Goal: Task Accomplishment & Management: Manage account settings

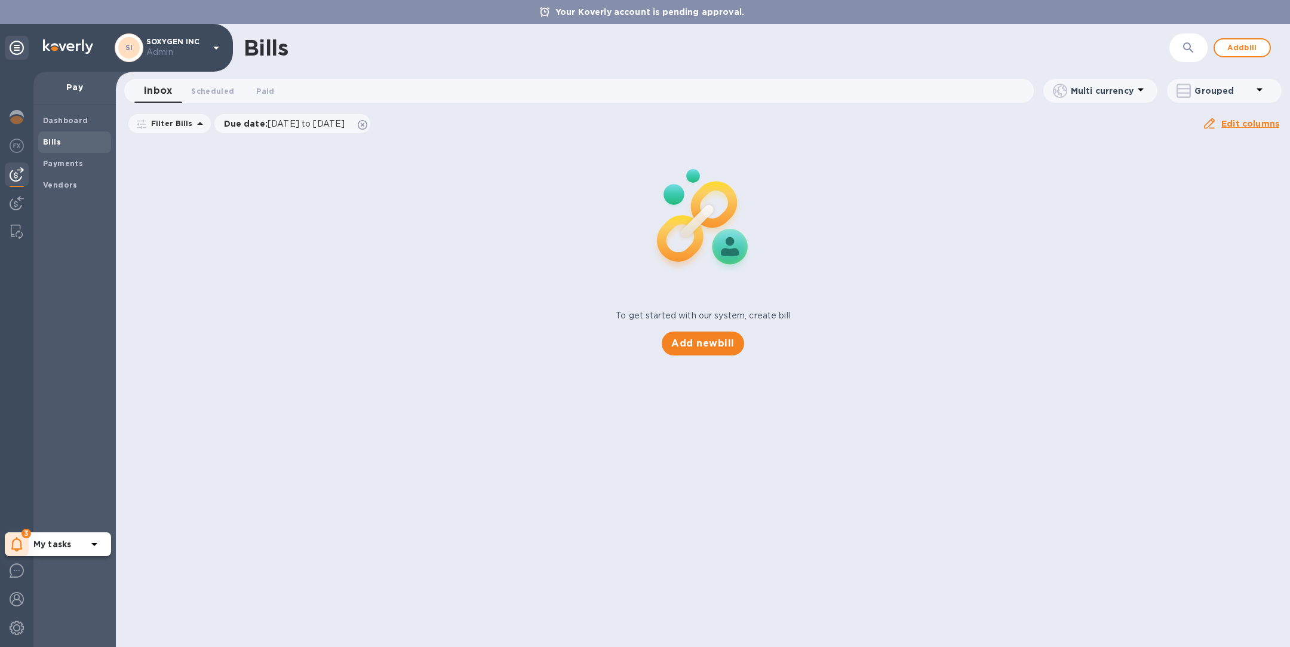
click at [22, 548] on icon at bounding box center [16, 544] width 11 height 14
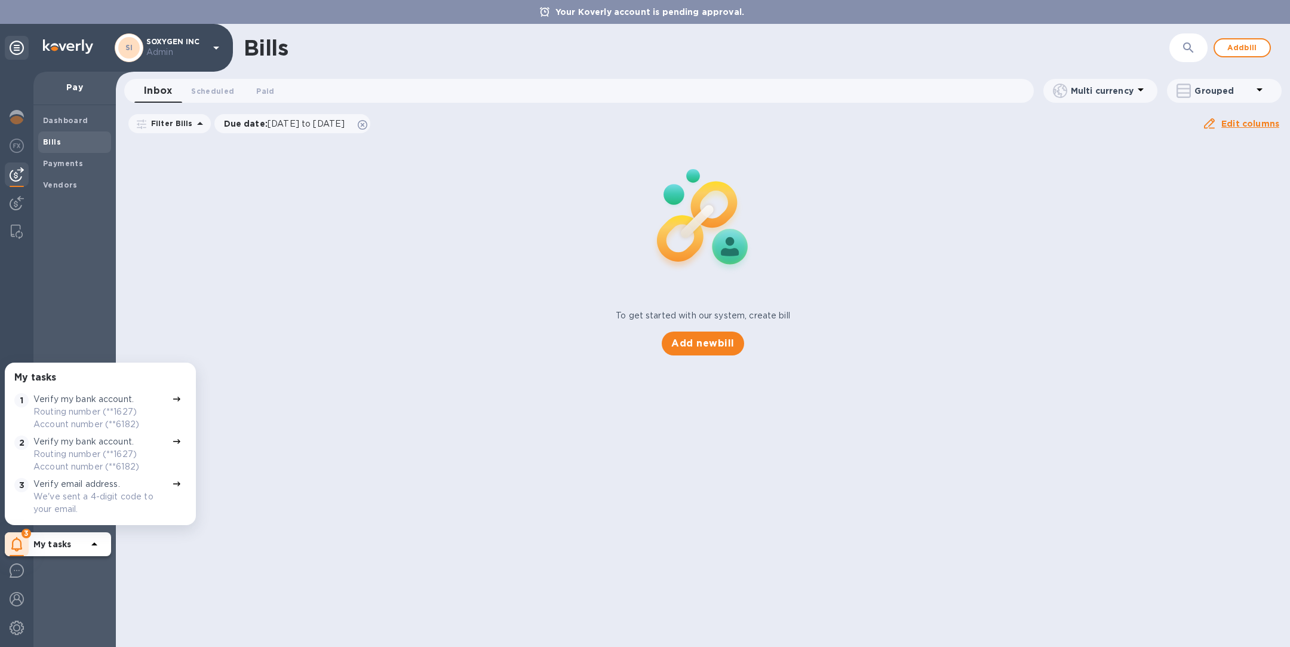
click at [48, 284] on div "Dashboard Bills Payments Vendors" at bounding box center [74, 376] width 82 height 542
click at [17, 630] on img at bounding box center [17, 627] width 14 height 14
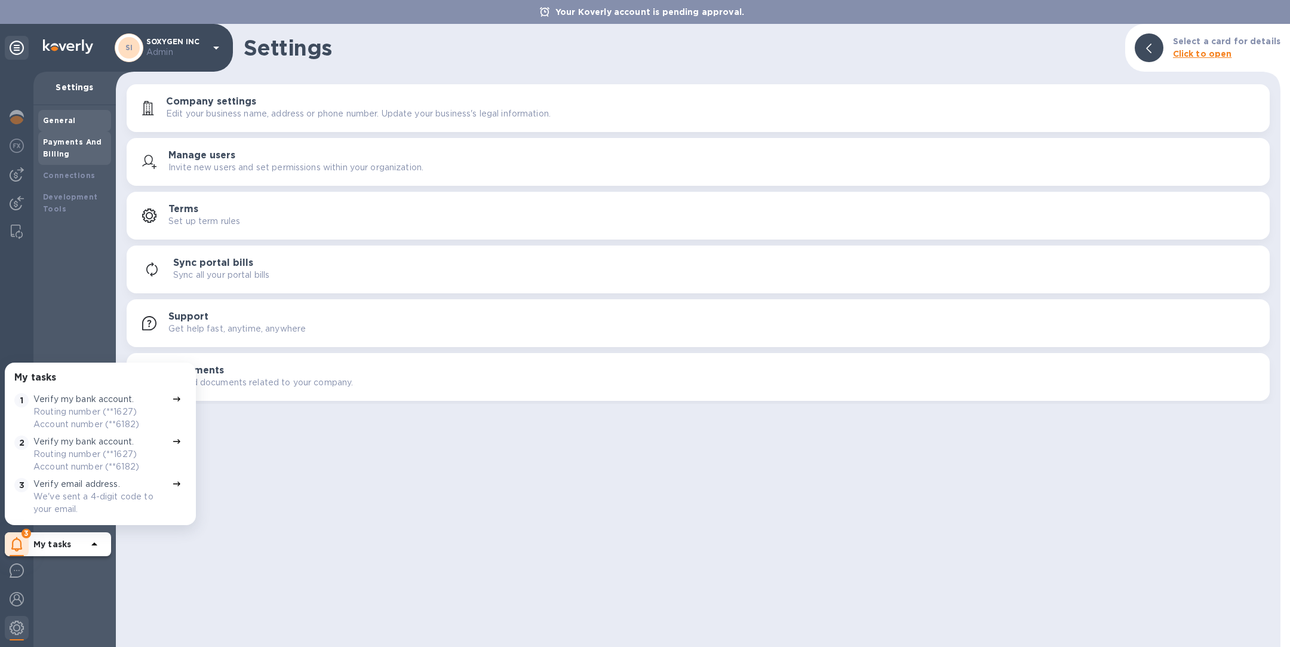
click at [82, 149] on div "Payments And Billing" at bounding box center [74, 148] width 63 height 24
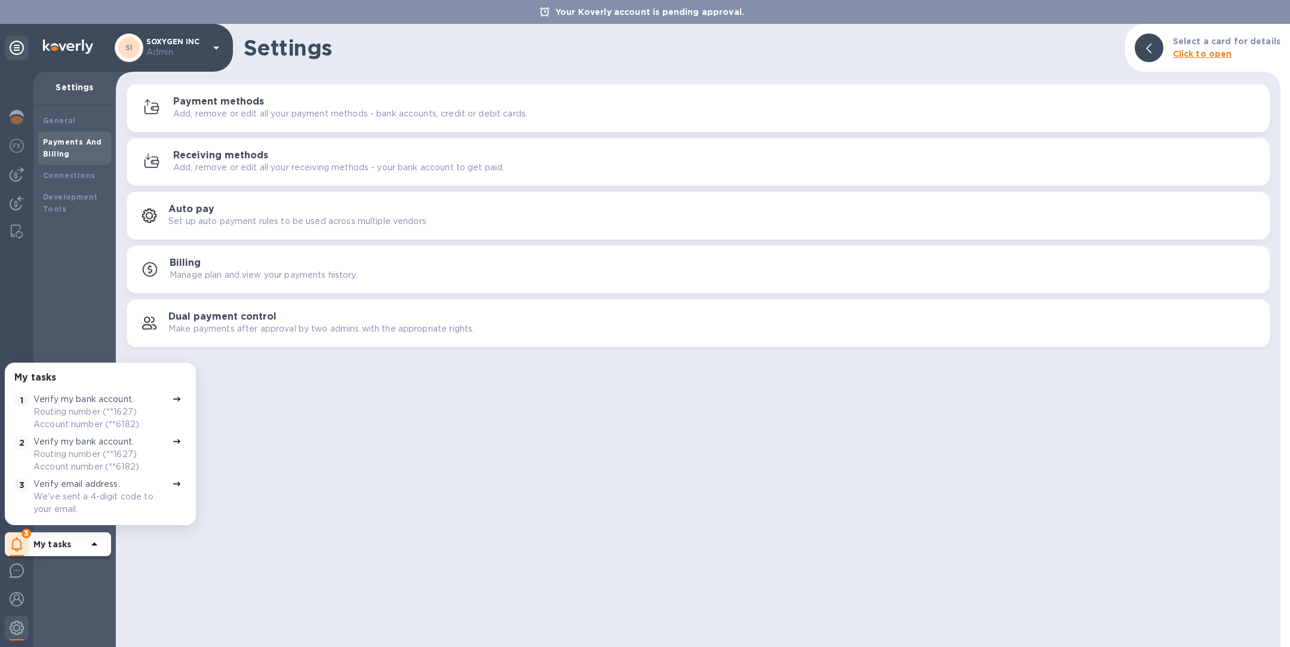
click at [291, 100] on div "Payment methods Add, remove or edit all your payment methods - bank accounts, c…" at bounding box center [716, 108] width 1087 height 24
